Goal: Transaction & Acquisition: Subscribe to service/newsletter

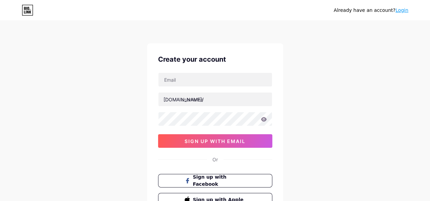
click at [179, 80] on input "text" at bounding box center [214, 80] width 113 height 14
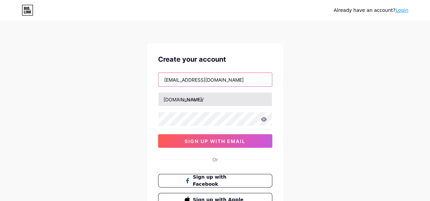
type input "bobbyrhoton40@gmail.com"
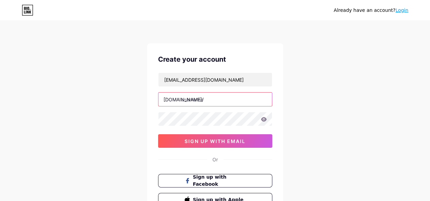
click at [208, 100] on input "text" at bounding box center [214, 100] width 113 height 14
type input "paymentlink"
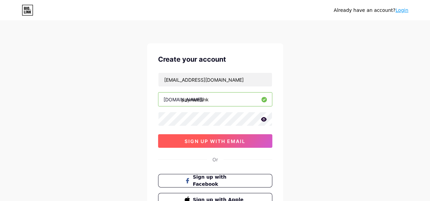
click at [233, 144] on button "sign up with email" at bounding box center [215, 141] width 114 height 14
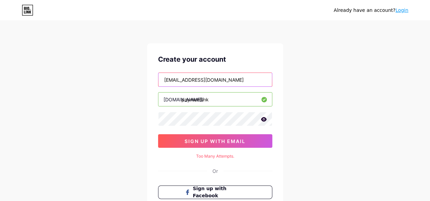
drag, startPoint x: 166, startPoint y: 81, endPoint x: 244, endPoint y: 75, distance: 78.3
click at [244, 75] on input "bobbyrhoton40@gmail.com" at bounding box center [214, 80] width 113 height 14
click at [244, 75] on input "[EMAIL_ADDRESS][DOMAIN_NAME]" at bounding box center [214, 80] width 113 height 14
drag, startPoint x: 164, startPoint y: 79, endPoint x: 239, endPoint y: 81, distance: 74.7
click at [239, 81] on input "[EMAIL_ADDRESS][DOMAIN_NAME]" at bounding box center [214, 80] width 113 height 14
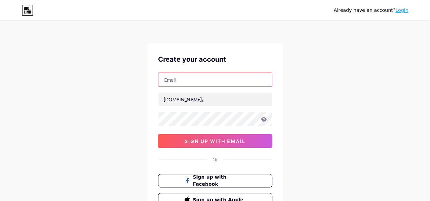
click at [197, 83] on input "text" at bounding box center [214, 80] width 113 height 14
paste input "[EMAIL_ADDRESS][DOMAIN_NAME]"
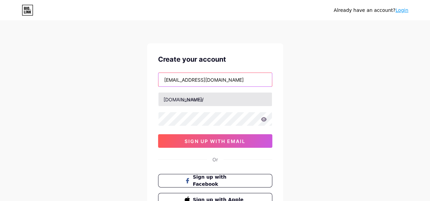
type input "[EMAIL_ADDRESS][DOMAIN_NAME]"
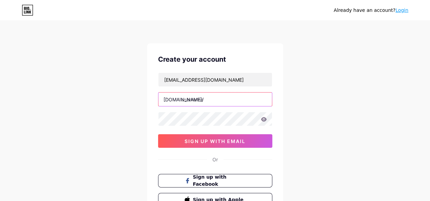
click at [196, 97] on input "text" at bounding box center [214, 100] width 113 height 14
type input "y"
type input "paymentlink"
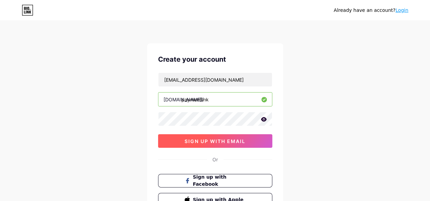
click at [254, 139] on button "sign up with email" at bounding box center [215, 141] width 114 height 14
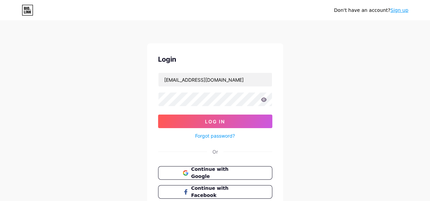
type input "[EMAIL_ADDRESS][DOMAIN_NAME]"
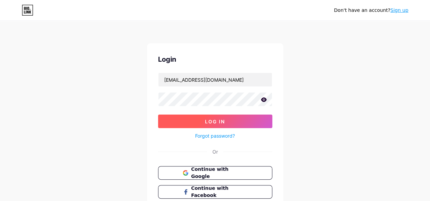
click at [233, 117] on button "Log In" at bounding box center [215, 122] width 114 height 14
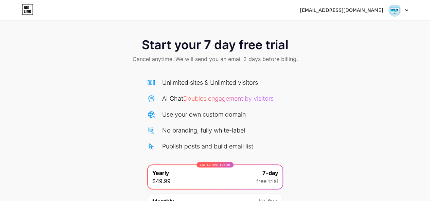
click at [409, 11] on div "valancepoulsen776@gmail.com Logout" at bounding box center [215, 10] width 430 height 12
click at [398, 6] on img at bounding box center [394, 10] width 13 height 13
click at [405, 6] on div at bounding box center [398, 10] width 20 height 12
click at [361, 128] on div "Start your 7 day free trial Cancel anytime. We will send you an email 2 days be…" at bounding box center [215, 138] width 430 height 215
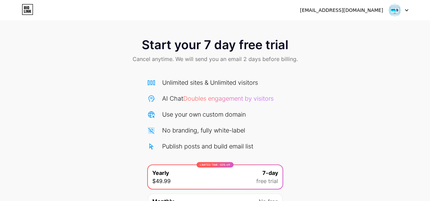
scroll to position [71, 0]
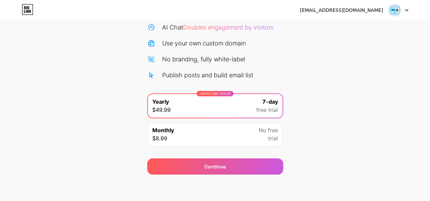
click at [274, 135] on span "trial" at bounding box center [273, 138] width 10 height 8
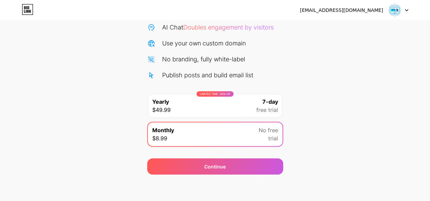
scroll to position [0, 0]
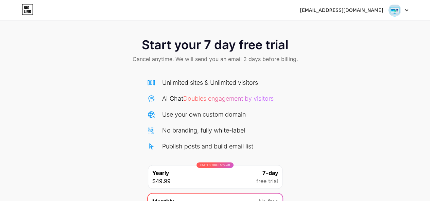
click at [349, 14] on div "valancepoulsen776@gmail.com" at bounding box center [340, 10] width 83 height 7
click at [35, 7] on div "valancepoulsen776@gmail.com Logout" at bounding box center [215, 10] width 430 height 12
click at [26, 8] on icon at bounding box center [26, 7] width 1 height 3
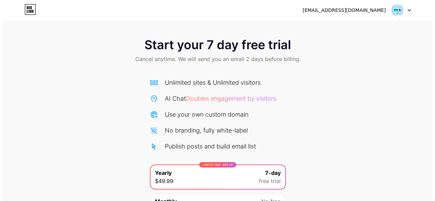
scroll to position [71, 0]
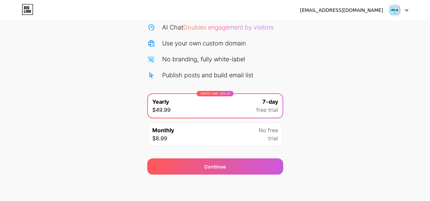
click at [243, 127] on div "Monthly $8.99 No free trial" at bounding box center [215, 135] width 134 height 24
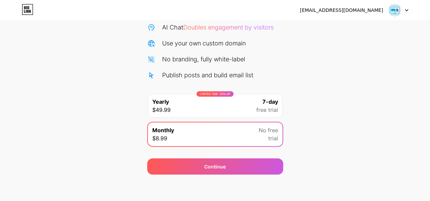
click at [243, 127] on div "Monthly $8.99 No free trial" at bounding box center [215, 135] width 134 height 24
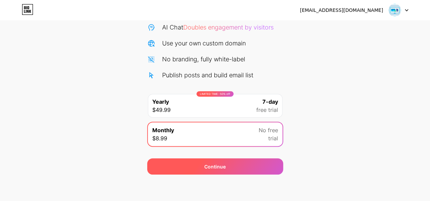
click at [253, 168] on div "Continue" at bounding box center [215, 167] width 136 height 16
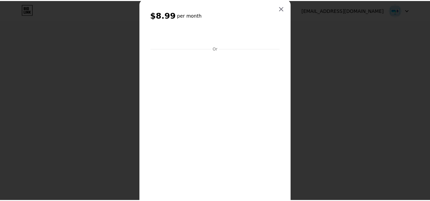
scroll to position [0, 0]
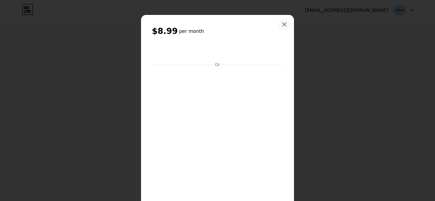
click at [278, 23] on div at bounding box center [284, 24] width 12 height 12
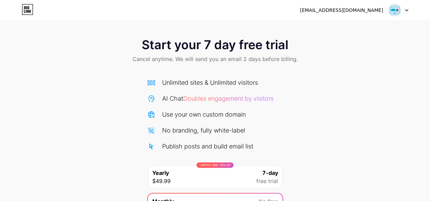
click at [406, 8] on div at bounding box center [398, 10] width 20 height 12
